Goal: Transaction & Acquisition: Purchase product/service

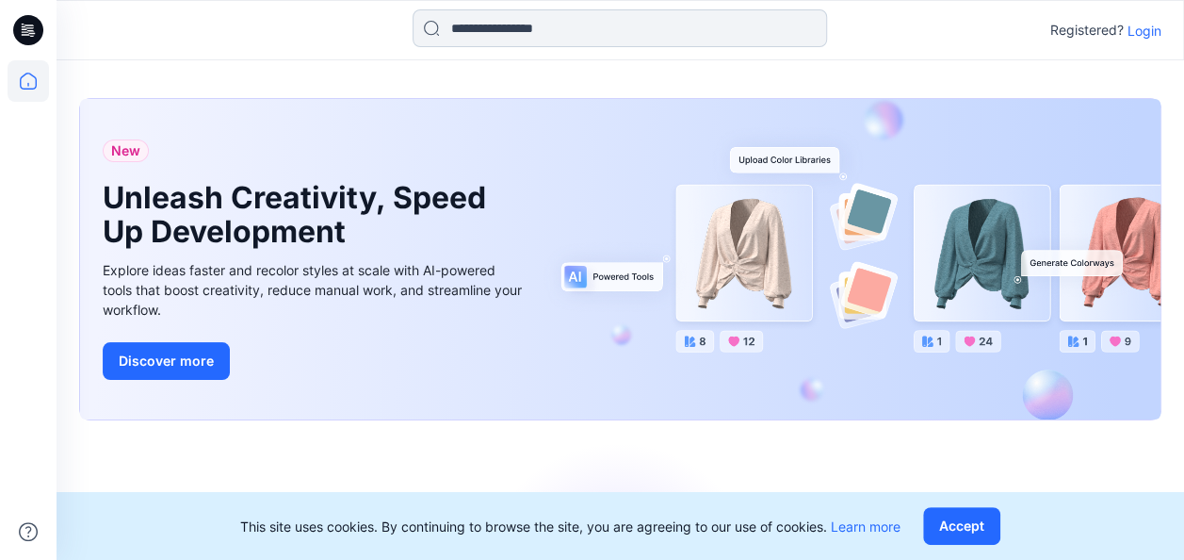
click at [557, 26] on input at bounding box center [620, 28] width 415 height 38
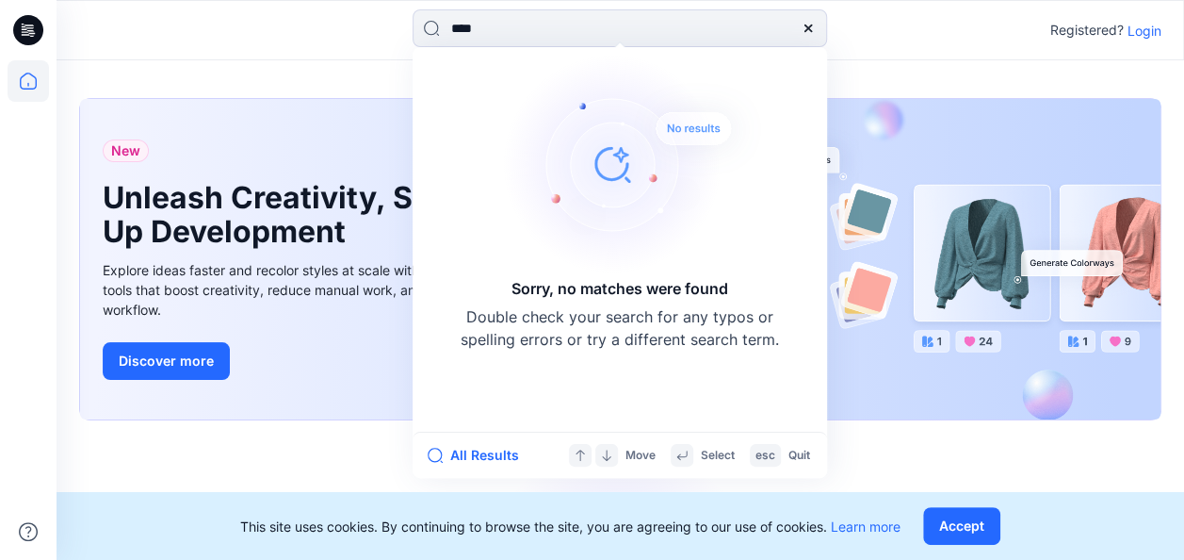
type input "****"
click at [890, 21] on div "**** Sorry, no matches were found Double check your search for any typos or spe…" at bounding box center [619, 29] width 563 height 41
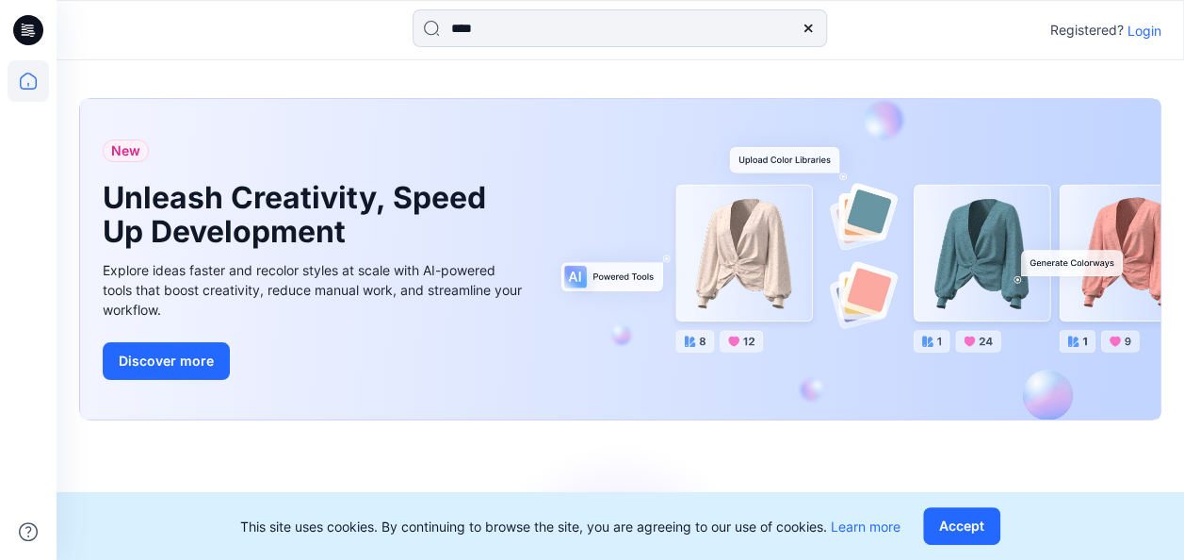
click at [1140, 28] on p "Login" at bounding box center [1145, 31] width 34 height 20
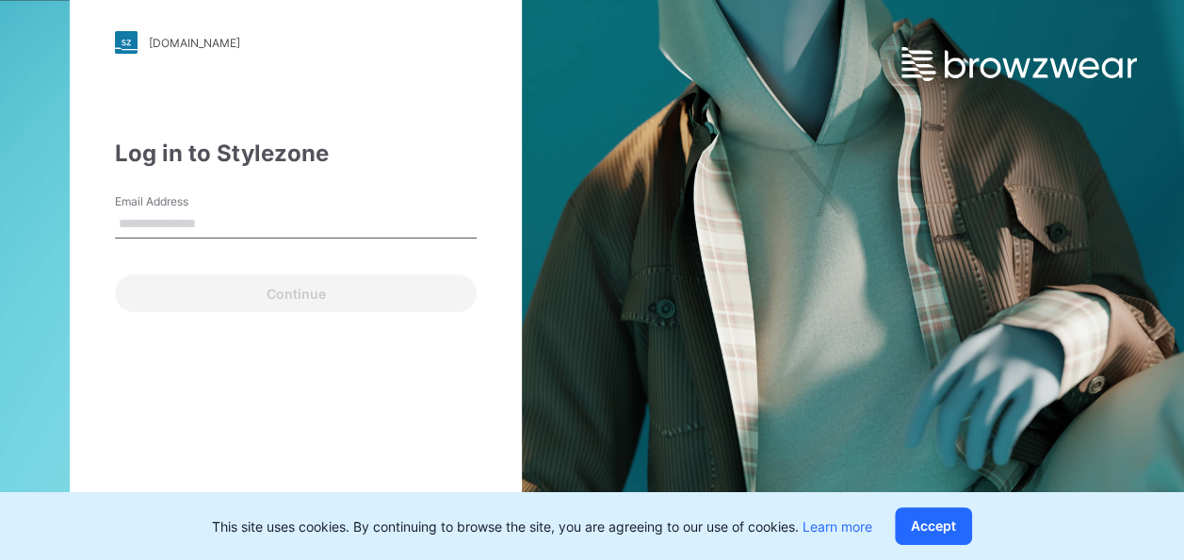
click at [158, 229] on input "Email Address" at bounding box center [296, 224] width 362 height 28
type input "**********"
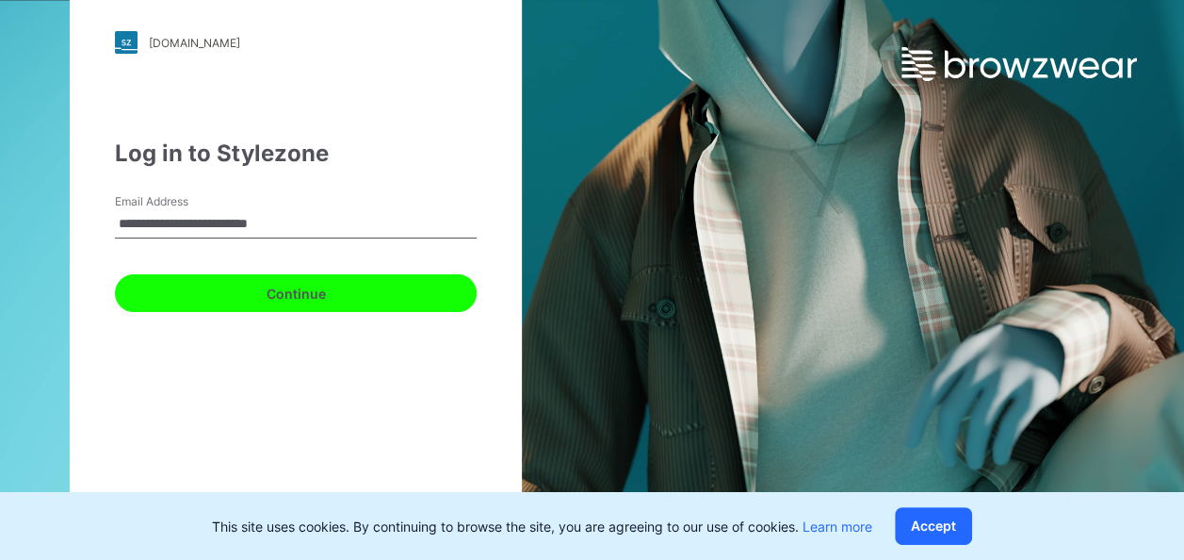
click at [292, 290] on button "Continue" at bounding box center [296, 293] width 362 height 38
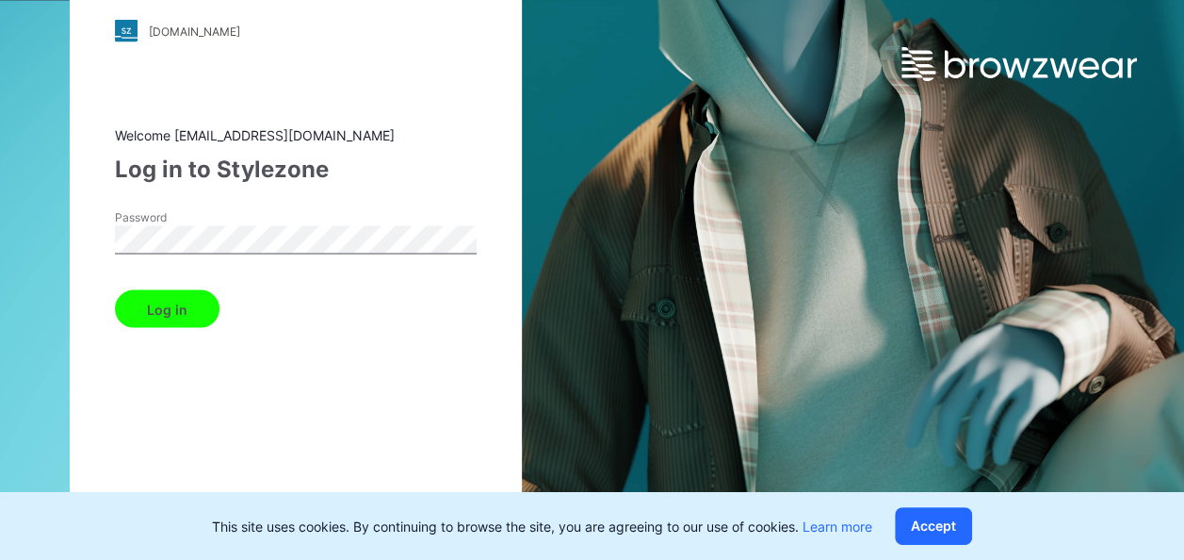
click at [156, 313] on button "Log in" at bounding box center [167, 309] width 105 height 38
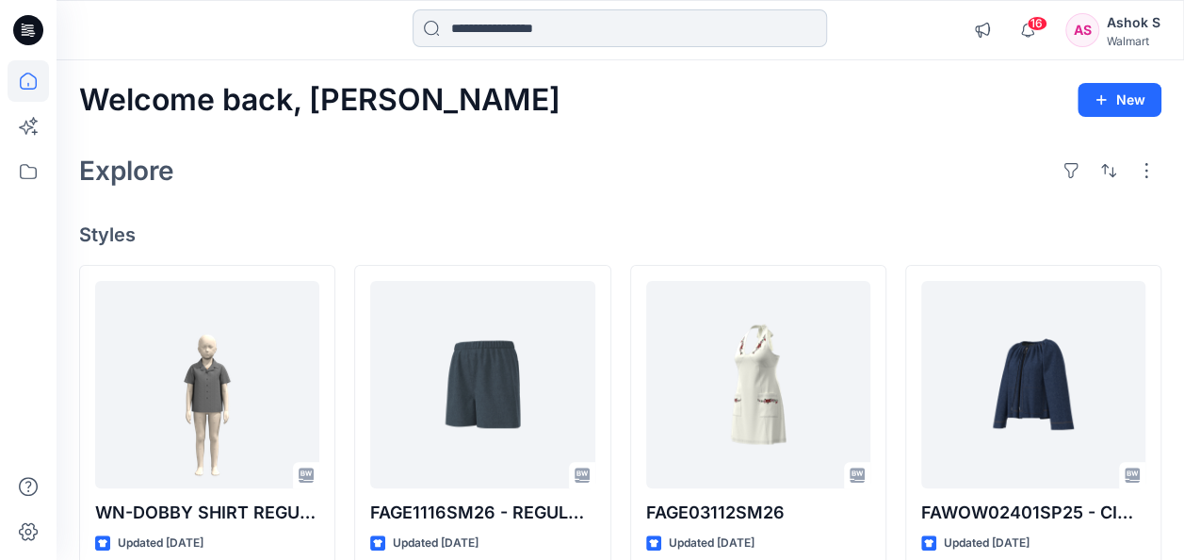
click at [500, 31] on input at bounding box center [620, 28] width 415 height 38
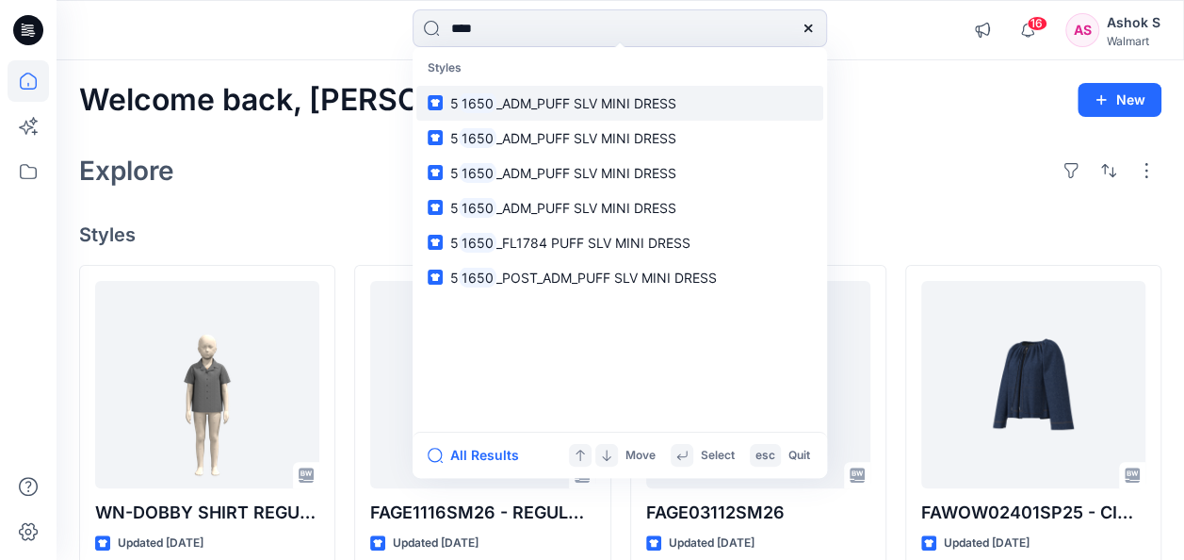
type input "****"
click at [541, 103] on span "_ADM_PUFF SLV MINI DRESS" at bounding box center [586, 103] width 180 height 16
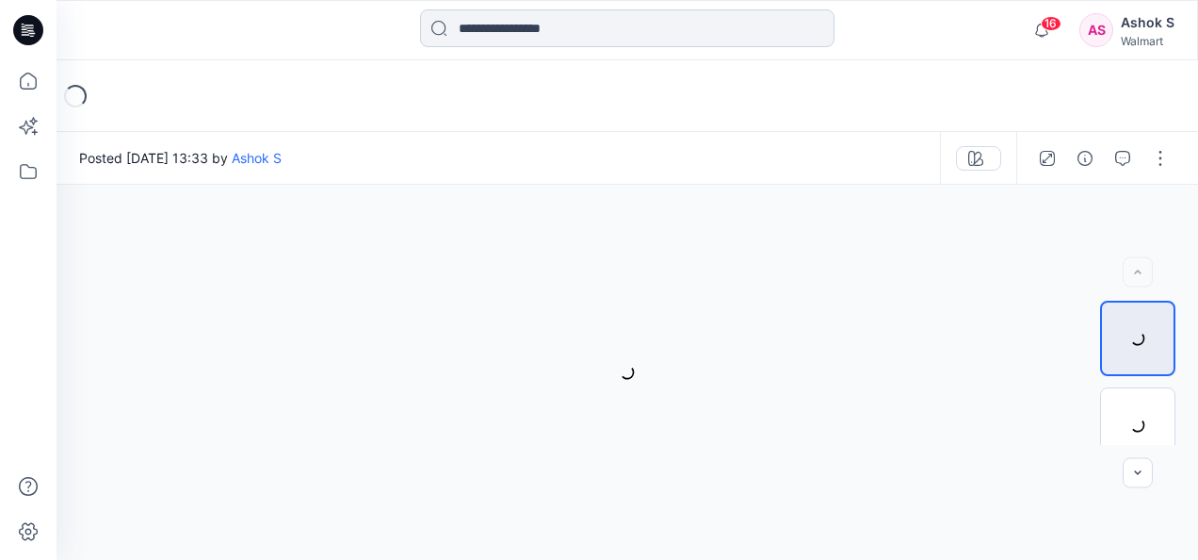
click at [501, 30] on input at bounding box center [627, 28] width 415 height 38
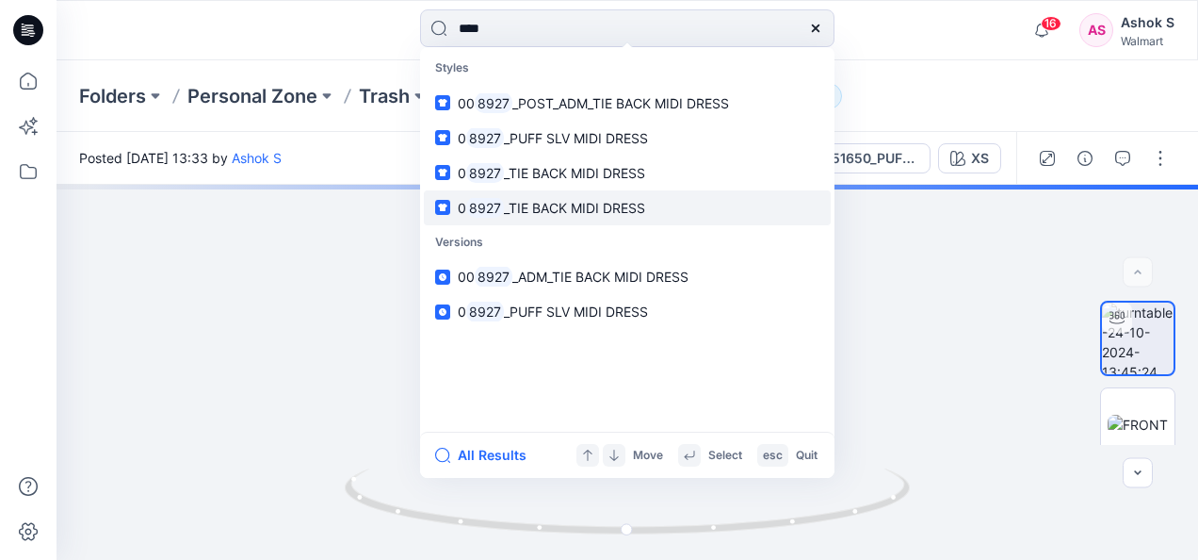
type input "****"
click at [546, 196] on link "0 8927 _TIE BACK MIDI DRESS" at bounding box center [627, 207] width 407 height 35
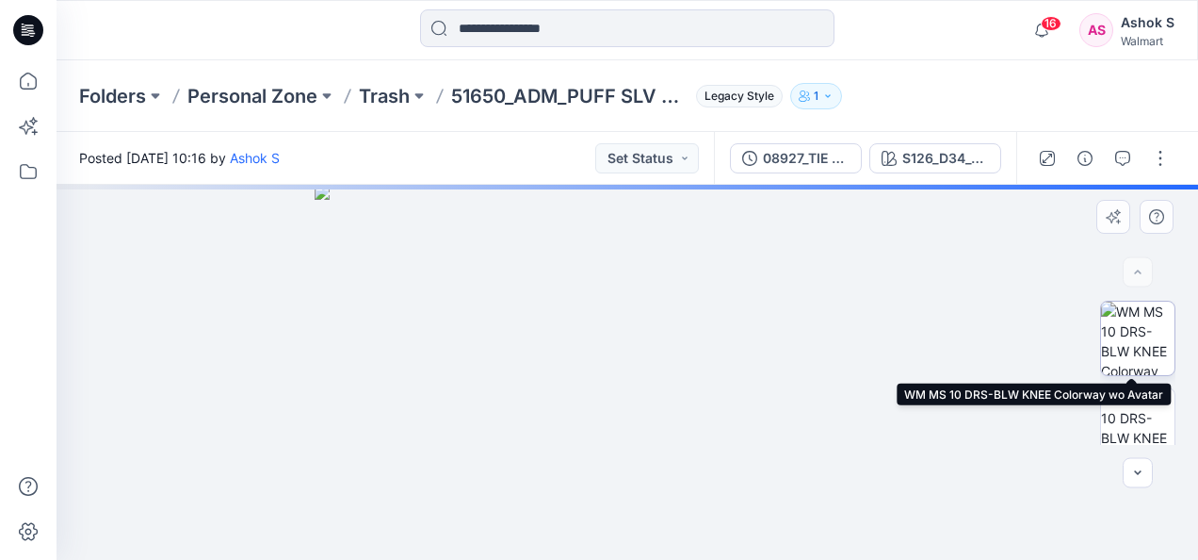
click at [1129, 335] on img at bounding box center [1137, 337] width 73 height 73
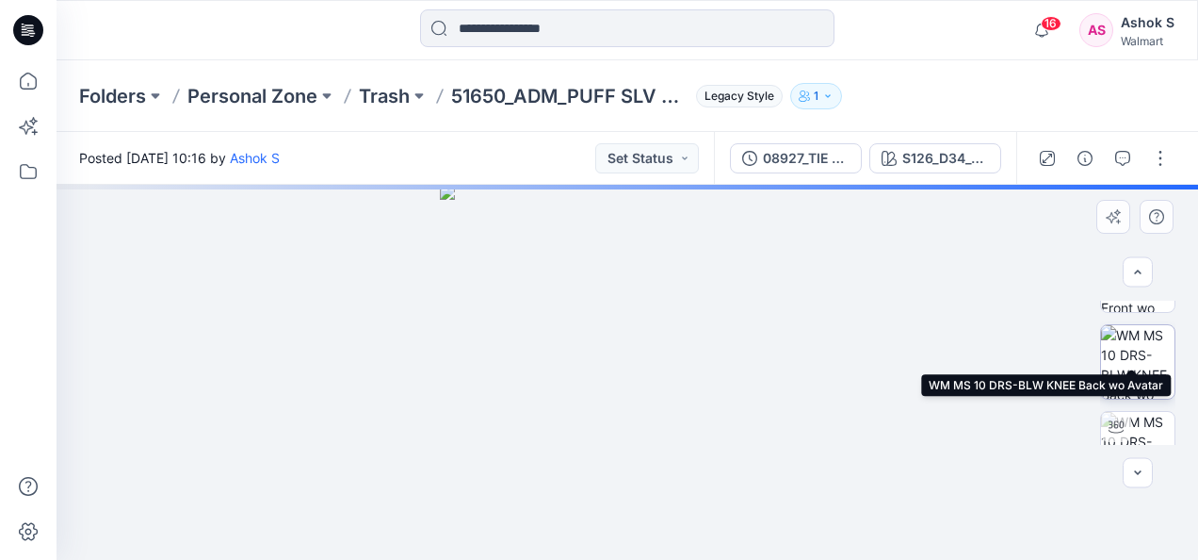
scroll to position [94, 0]
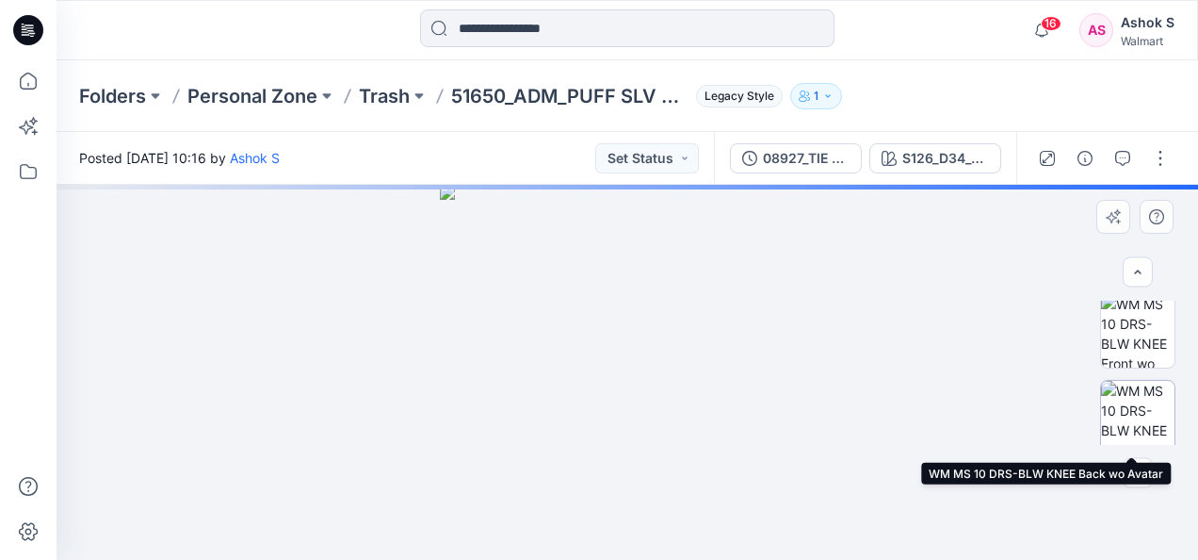
click at [1141, 407] on img at bounding box center [1137, 417] width 73 height 73
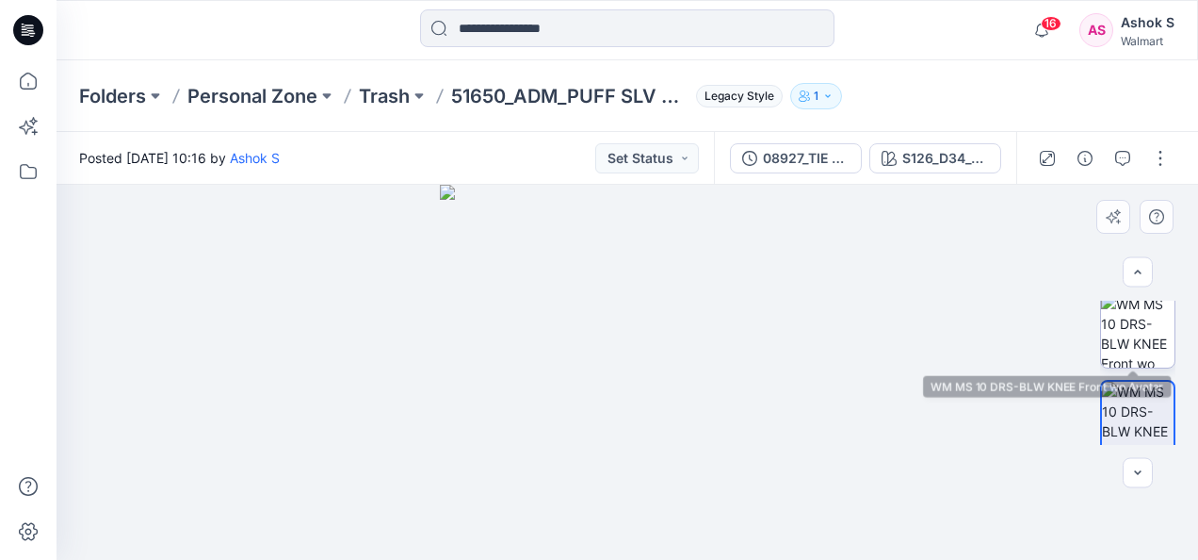
click at [1137, 322] on img at bounding box center [1137, 330] width 73 height 73
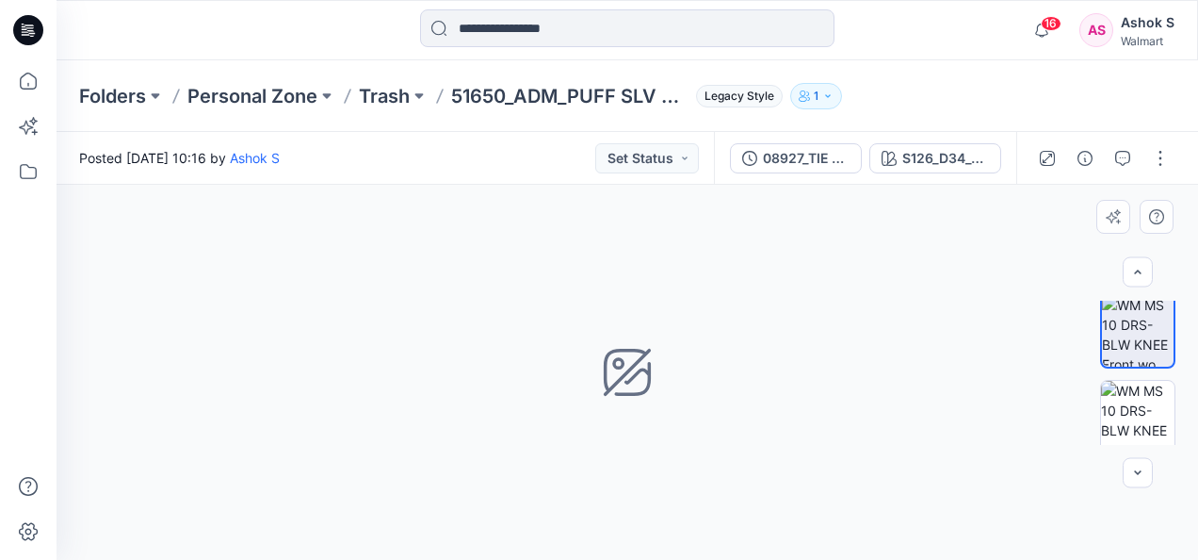
click at [637, 366] on icon at bounding box center [627, 372] width 53 height 53
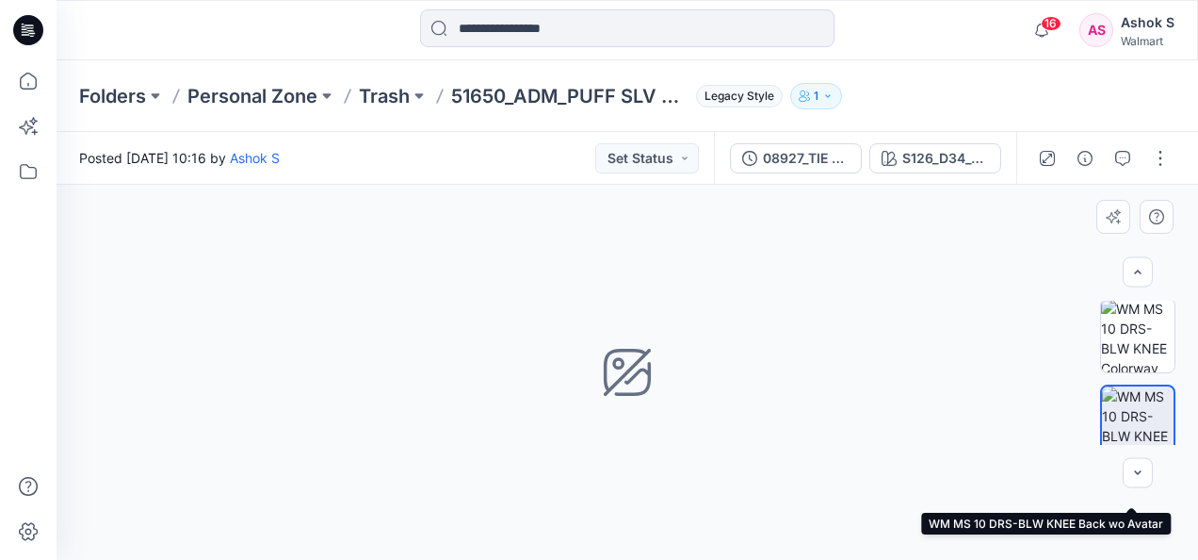
scroll to position [0, 0]
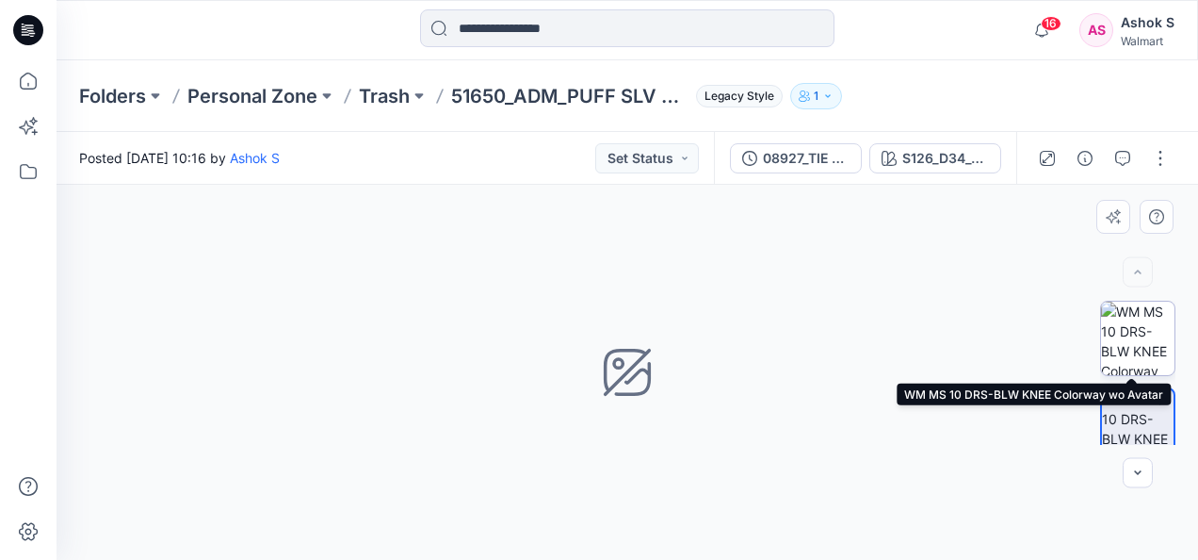
click at [1134, 328] on img at bounding box center [1137, 337] width 73 height 73
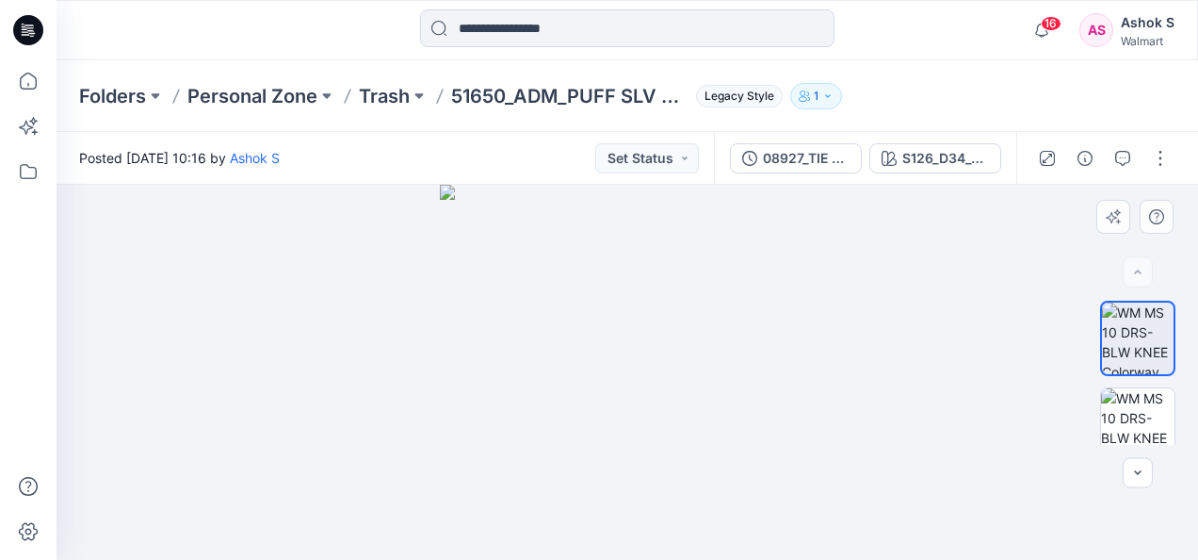
click at [565, 209] on img at bounding box center [627, 372] width 375 height 375
click at [732, 285] on img at bounding box center [627, 372] width 375 height 375
drag, startPoint x: 628, startPoint y: 345, endPoint x: 728, endPoint y: 319, distance: 103.1
click at [728, 319] on img at bounding box center [627, 372] width 375 height 375
click at [1146, 413] on img at bounding box center [1137, 424] width 73 height 73
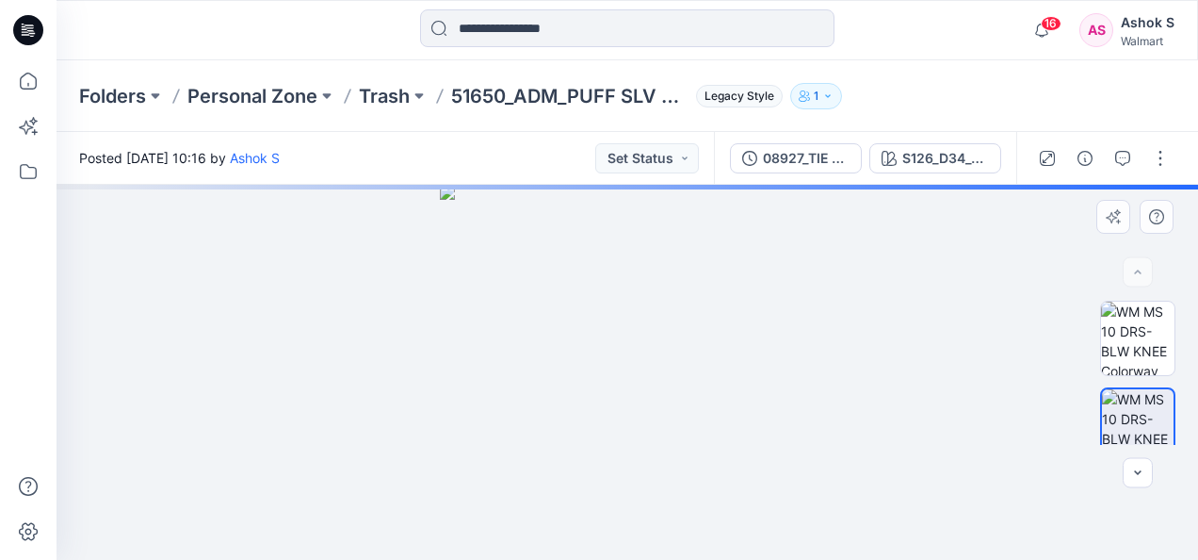
click at [647, 309] on img at bounding box center [627, 372] width 375 height 375
click at [480, 200] on img at bounding box center [627, 372] width 375 height 375
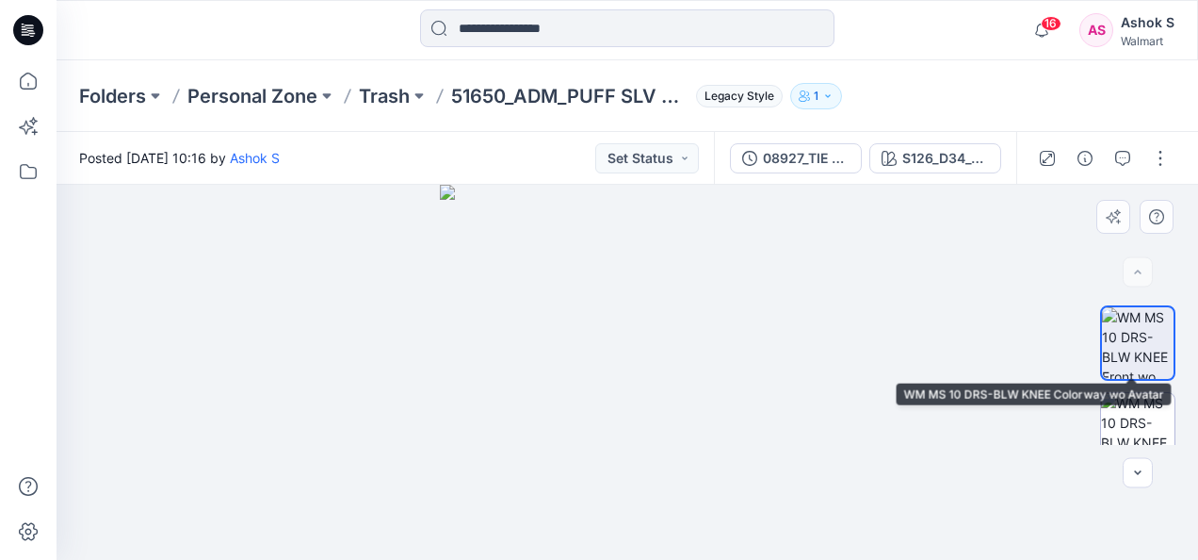
scroll to position [94, 0]
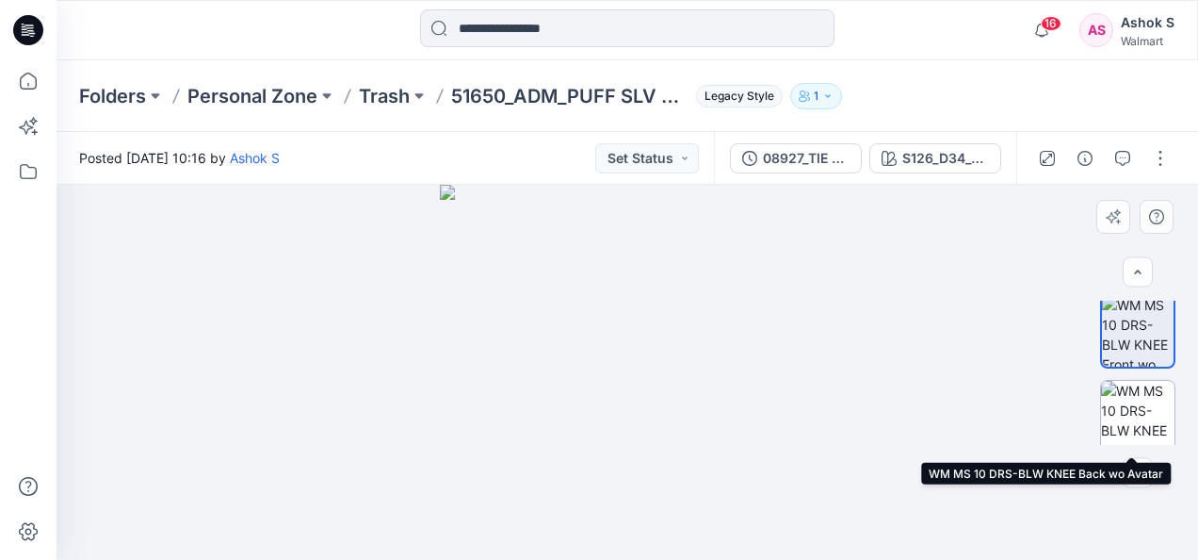
click at [1144, 396] on img at bounding box center [1137, 417] width 73 height 73
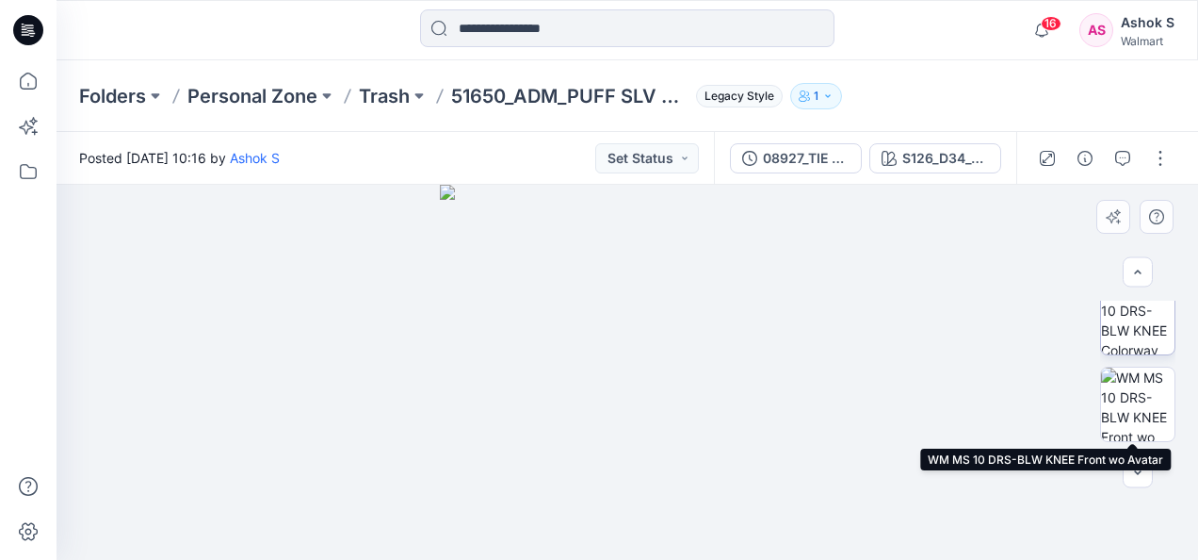
scroll to position [0, 0]
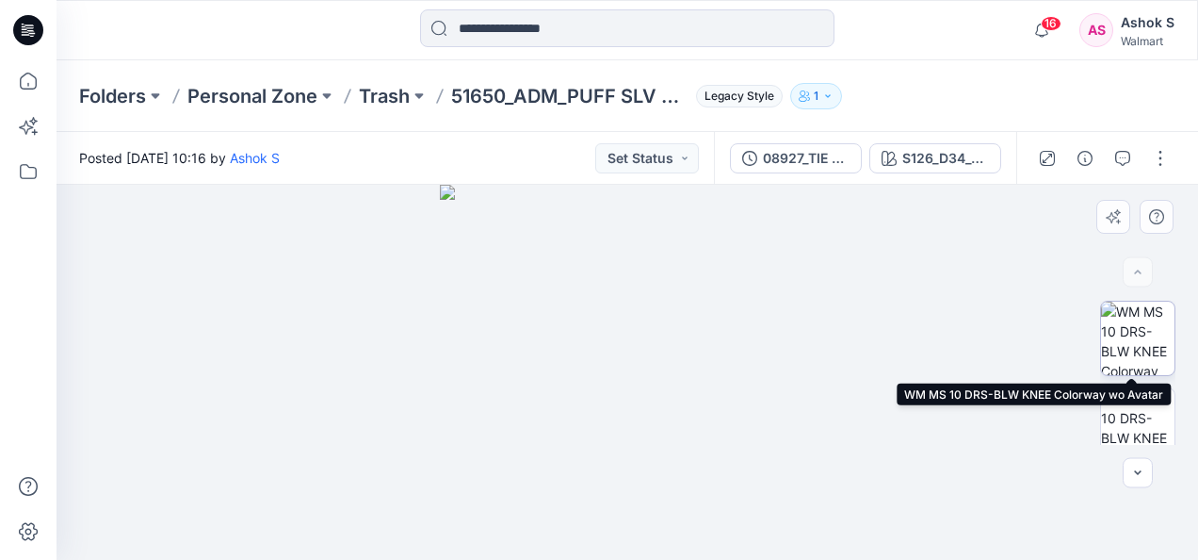
drag, startPoint x: 1135, startPoint y: 328, endPoint x: 1136, endPoint y: 338, distance: 10.4
click at [1135, 327] on img at bounding box center [1137, 337] width 73 height 73
